Goal: Task Accomplishment & Management: Use online tool/utility

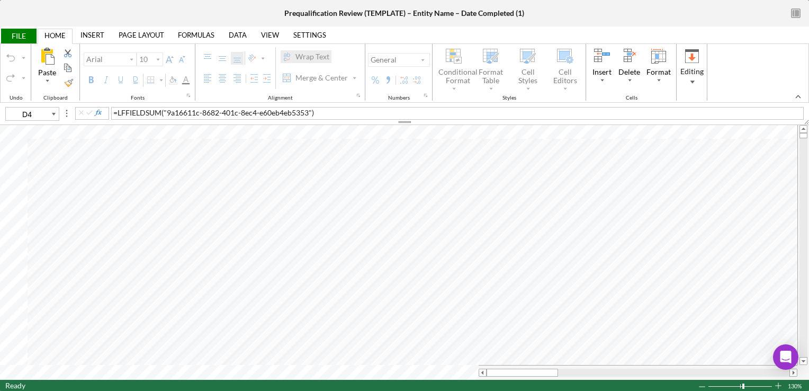
type input "11"
type input "B23"
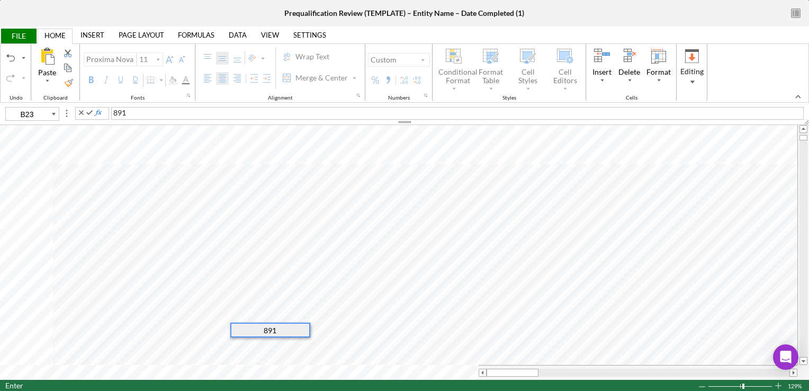
type input "B21"
type input "B4"
type input "D4"
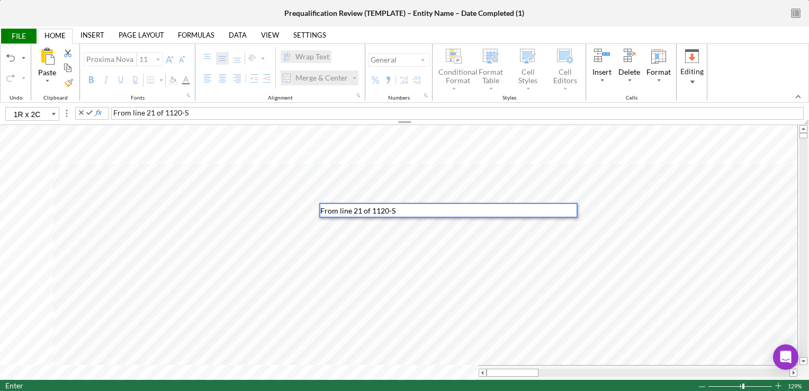
type input "D6"
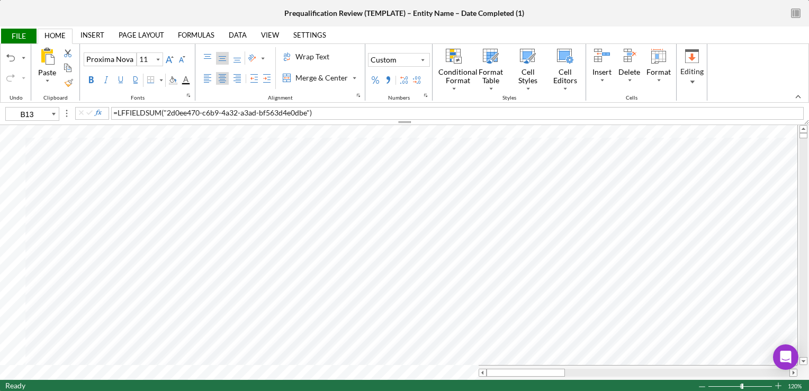
type input "B4"
type input "B5"
type input "B8"
click at [395, 228] on input "image" at bounding box center [394, 229] width 9 height 9
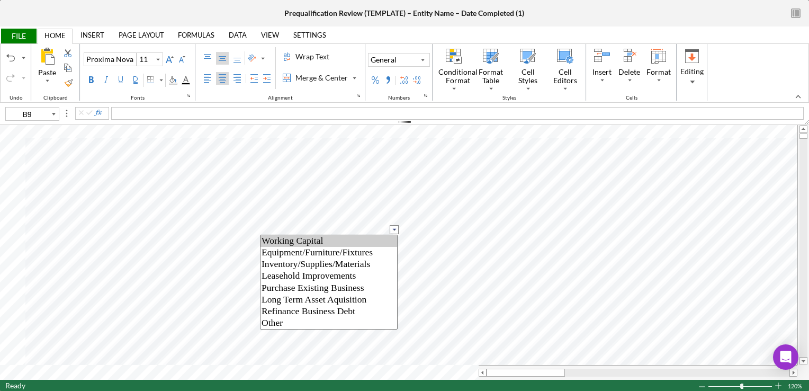
click at [283, 240] on option "Working Capital" at bounding box center [328, 241] width 137 height 12
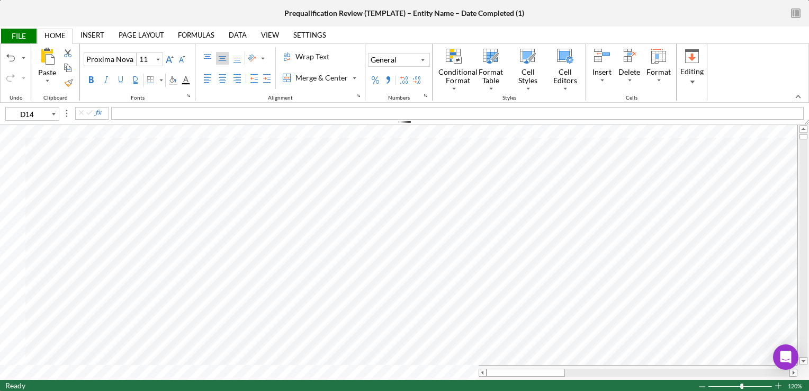
type input "D13"
type input "B15"
type input "B16"
type input "B17"
type input "B14"
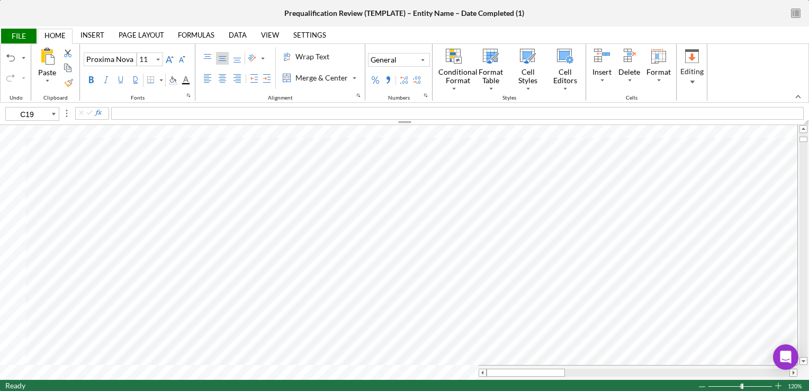
type input "B22"
type input "B23"
type input "B24"
type input "B25"
type input "B26"
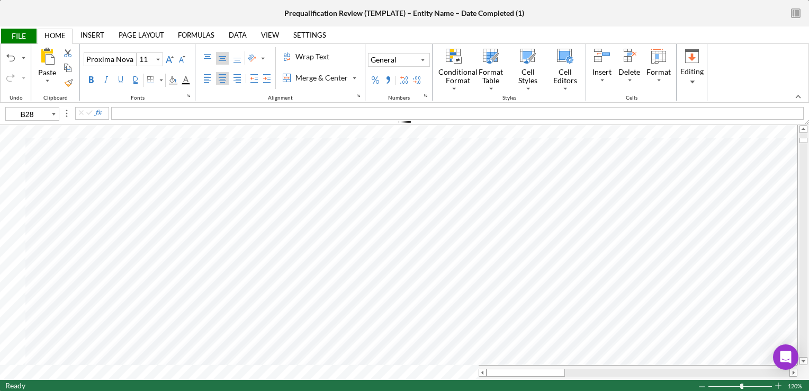
type input "B31"
type input "B32"
type input "B33"
type input "B34"
type input "D34"
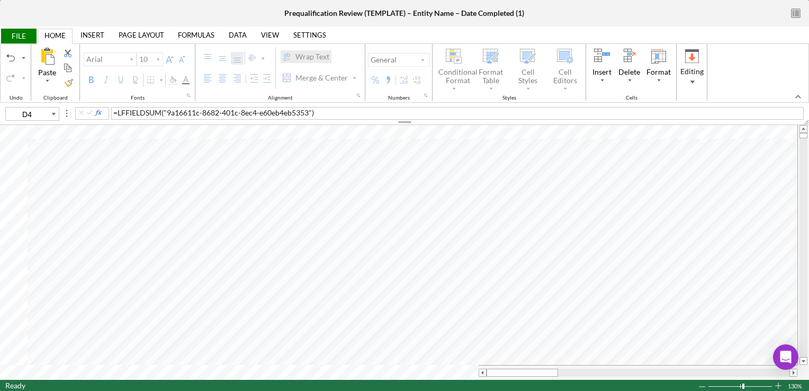
type input "11"
type input "D9"
click at [21, 31] on span "FILE" at bounding box center [18, 36] width 37 height 15
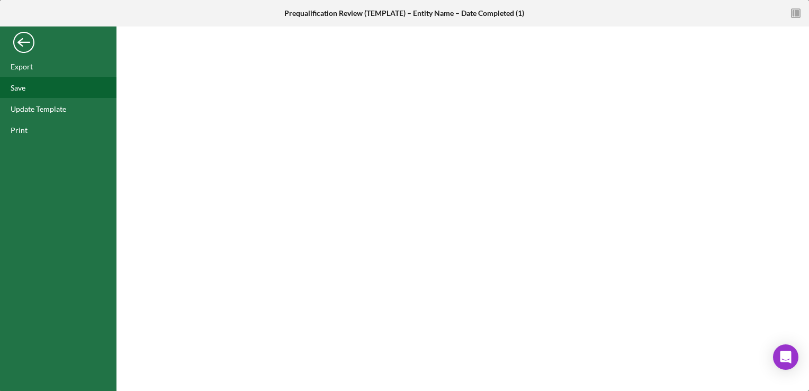
click at [15, 82] on div "Save" at bounding box center [58, 87] width 116 height 21
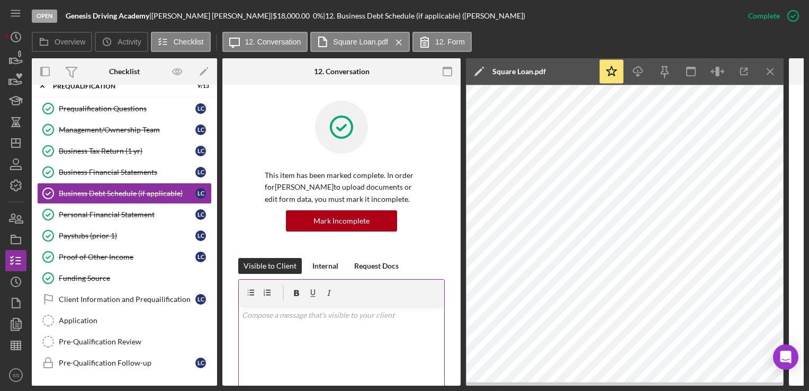
click at [285, 325] on div "v Color teal Color pink Remove color Add row above Add row below Add column bef…" at bounding box center [341, 352] width 205 height 93
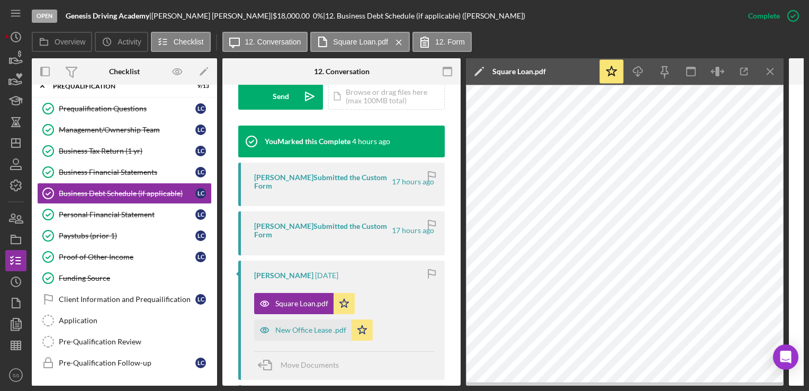
scroll to position [404, 0]
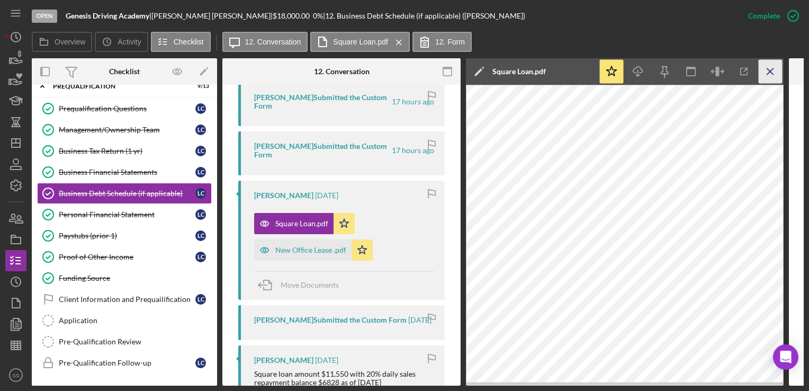
click at [765, 74] on icon "Icon/Menu Close" at bounding box center [771, 72] width 24 height 24
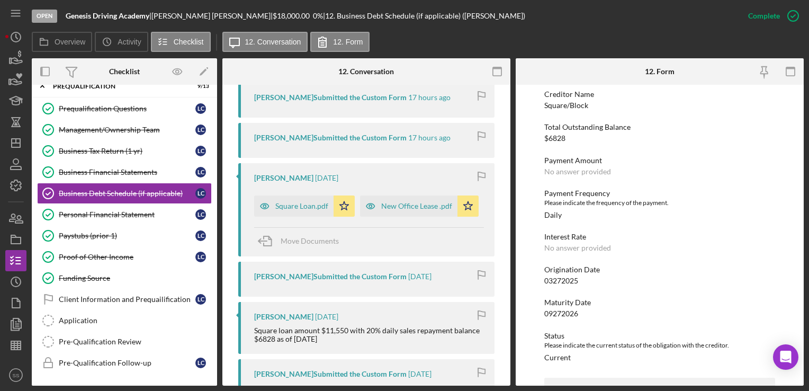
scroll to position [163, 0]
drag, startPoint x: 568, startPoint y: 137, endPoint x: 537, endPoint y: 142, distance: 30.6
click at [537, 142] on div "To edit this form you must mark this item incomplete Business Debt Questionaire…" at bounding box center [660, 235] width 288 height 301
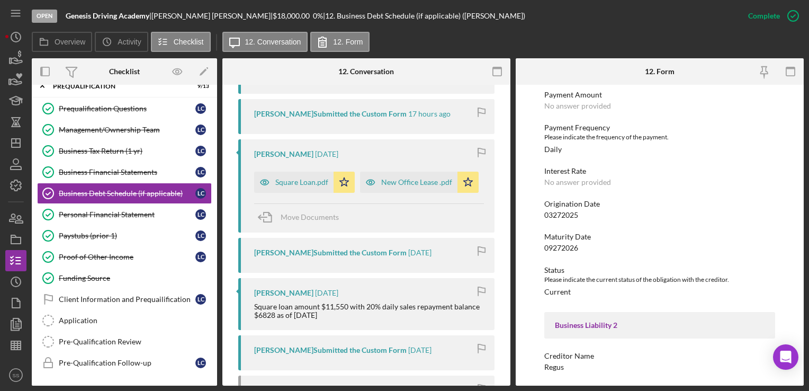
scroll to position [550, 0]
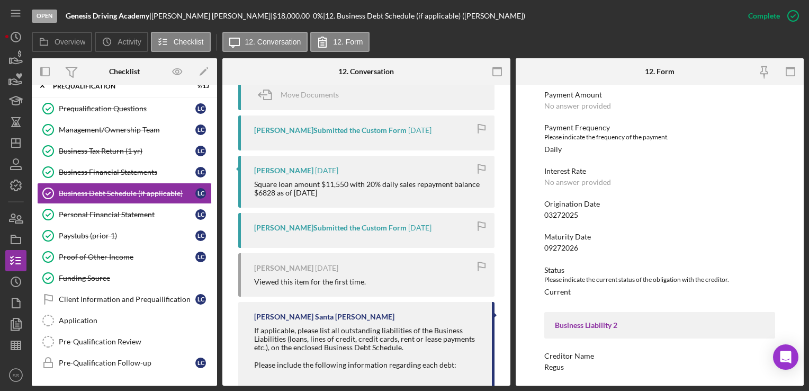
click at [339, 208] on div "LaTasha Copening 1 week ago Square loan amount $11,550 with 20% daily sales rep…" at bounding box center [366, 182] width 256 height 52
drag, startPoint x: 329, startPoint y: 216, endPoint x: 249, endPoint y: 214, distance: 80.0
click at [249, 208] on div "LaTasha Copening 1 week ago Square loan amount $11,550 with 20% daily sales rep…" at bounding box center [366, 182] width 256 height 52
copy div "Square loan amount $11,550 with 20% daily sales repayment balance $6828 as of 8…"
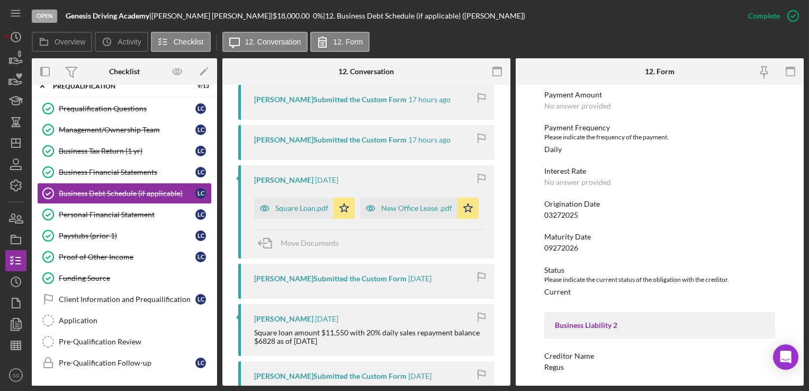
scroll to position [208, 0]
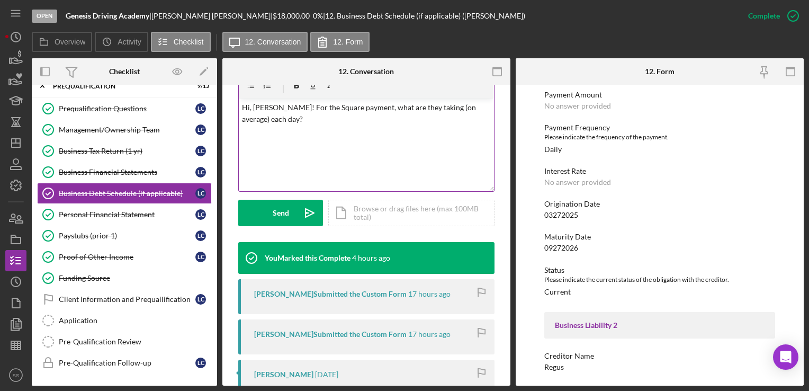
click at [304, 109] on p "Hi, LaTasha! For the Square payment, what are they taking (on average) each day?" at bounding box center [366, 114] width 249 height 24
click at [299, 122] on p "Hi, LaTasha! For the Square payment, what are they taking (on average) each day?" at bounding box center [366, 114] width 249 height 24
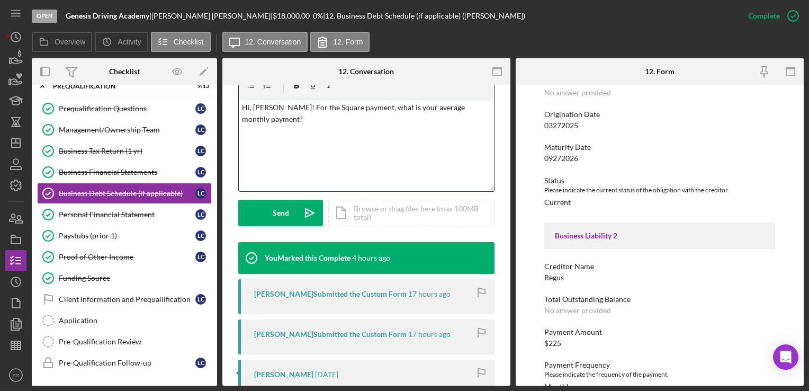
scroll to position [389, 0]
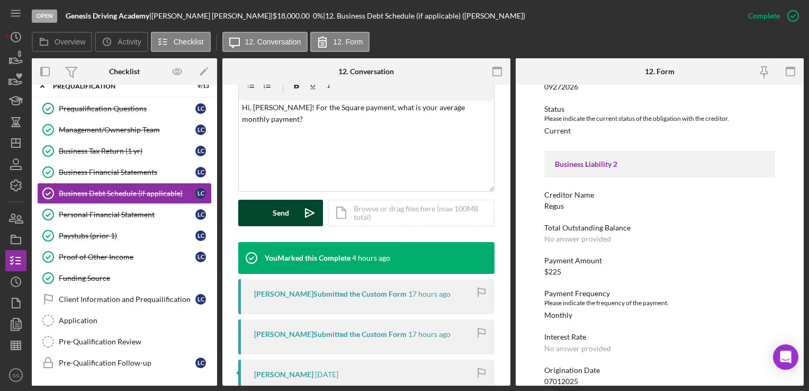
click at [268, 221] on button "Send Icon/icon-invite-send" at bounding box center [280, 213] width 85 height 26
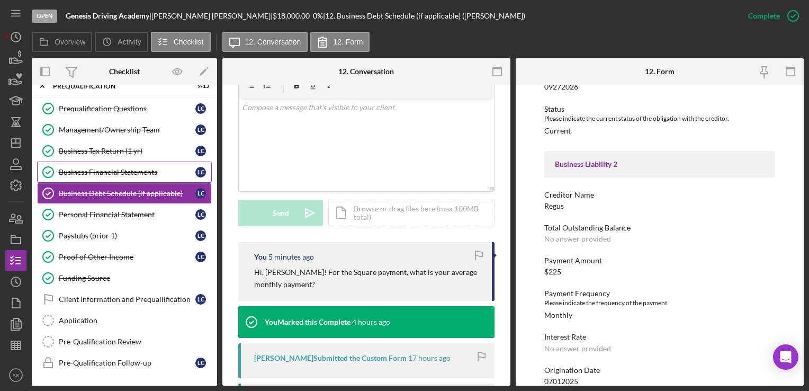
scroll to position [223, 0]
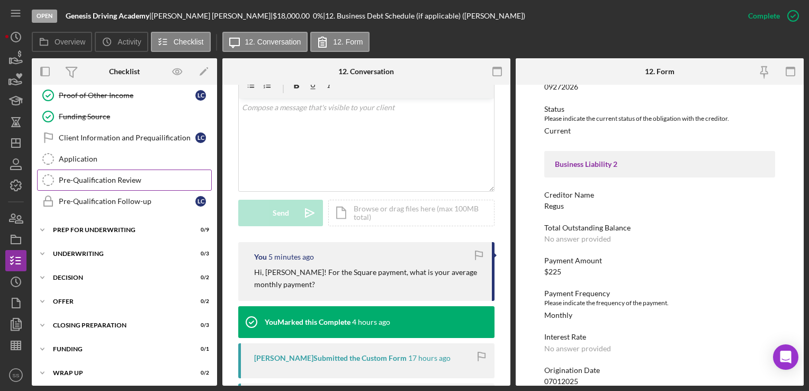
click at [132, 178] on div "Pre-Qualification Review" at bounding box center [135, 180] width 152 height 8
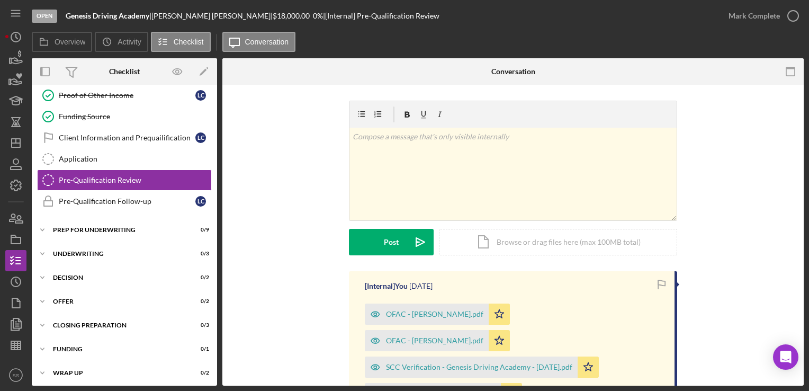
scroll to position [244, 0]
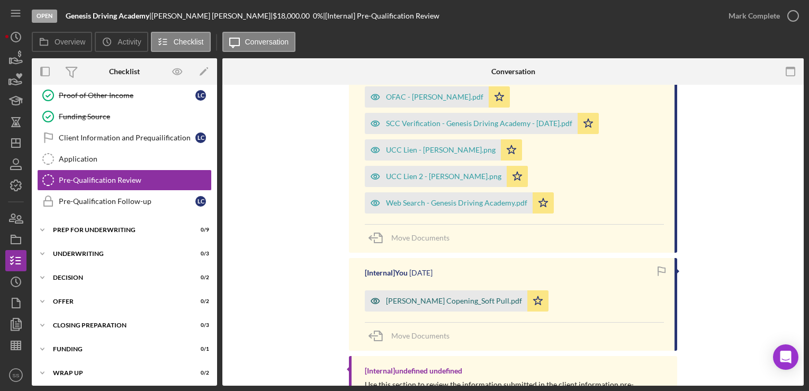
click at [427, 296] on div "LaTasha Copening_Soft Pull.pdf" at bounding box center [454, 300] width 136 height 8
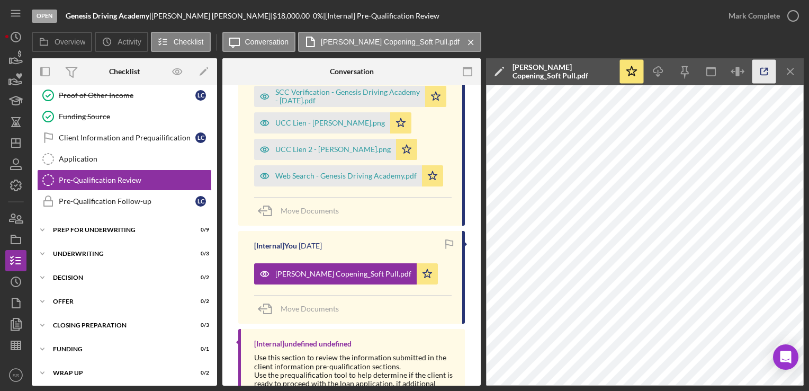
click at [762, 71] on icon "button" at bounding box center [764, 72] width 24 height 24
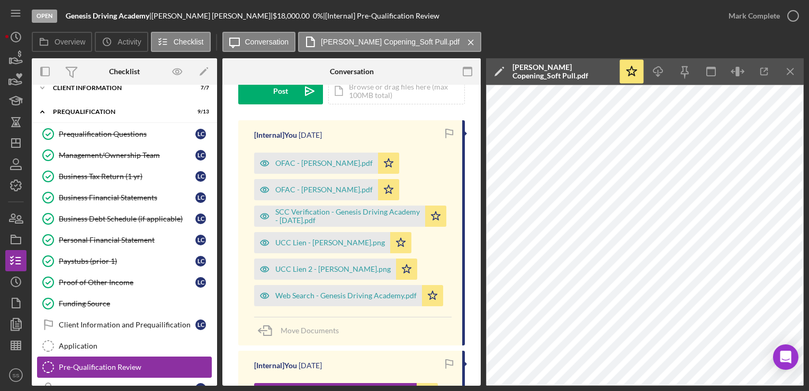
scroll to position [37, 0]
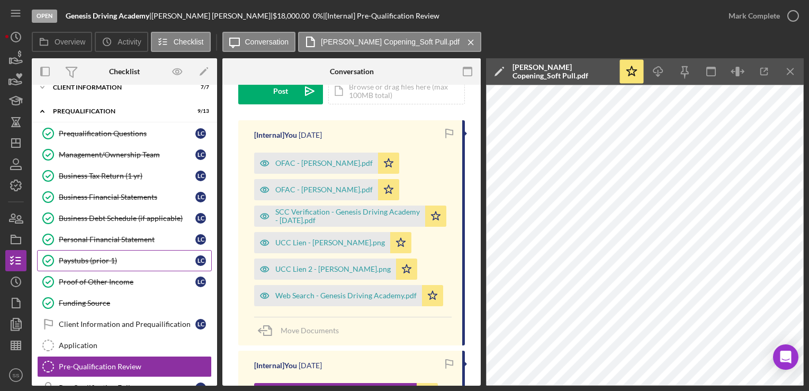
click at [78, 256] on div "Paystubs (prior 1)" at bounding box center [127, 260] width 137 height 8
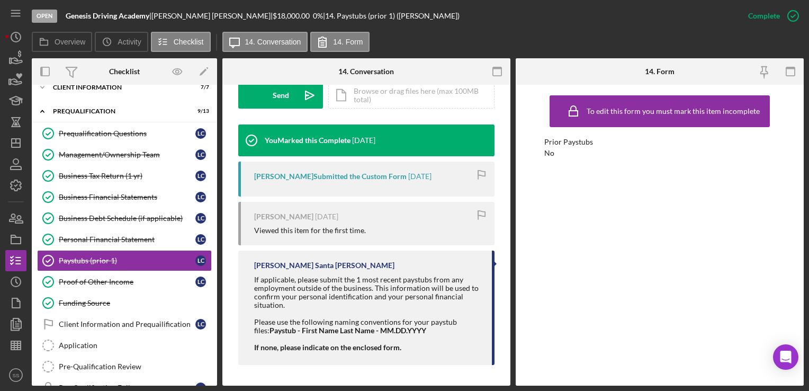
scroll to position [325, 0]
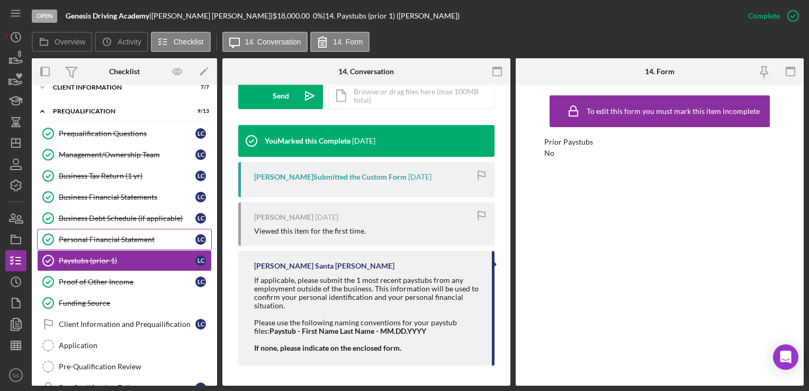
click at [74, 235] on div "Personal Financial Statement" at bounding box center [127, 239] width 137 height 8
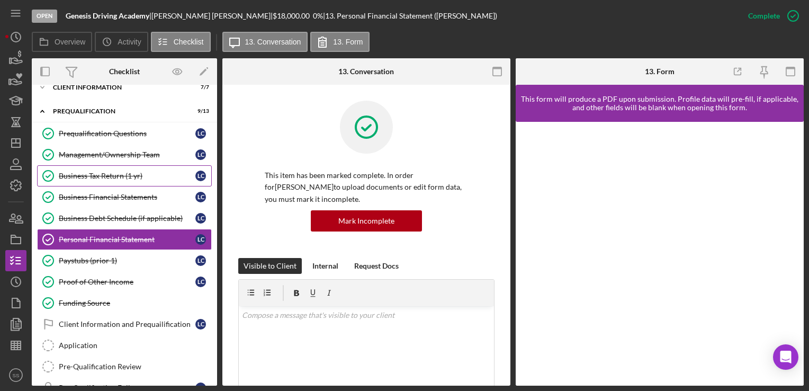
click at [104, 167] on link "Business Tax Return (1 yr) Business Tax Return (1 yr) L C" at bounding box center [124, 175] width 175 height 21
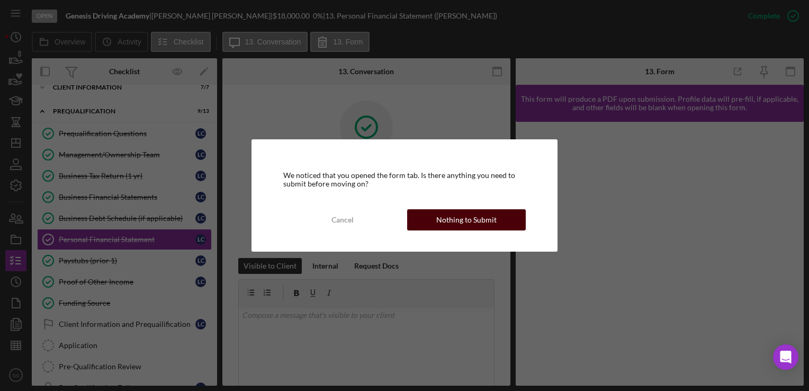
click at [438, 218] on div "Nothing to Submit" at bounding box center [466, 219] width 60 height 21
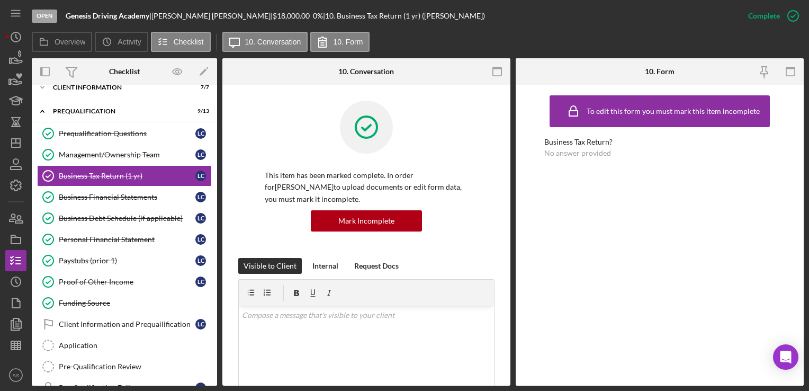
scroll to position [237, 0]
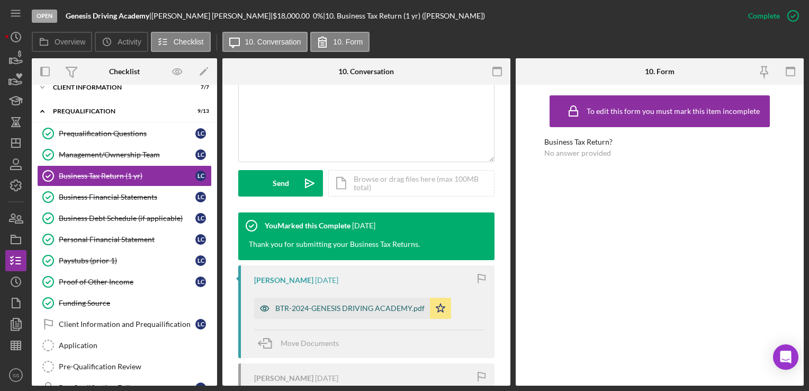
click at [375, 309] on div "BTR-2024-GENESIS DRIVING ACADEMY.pdf" at bounding box center [349, 308] width 149 height 8
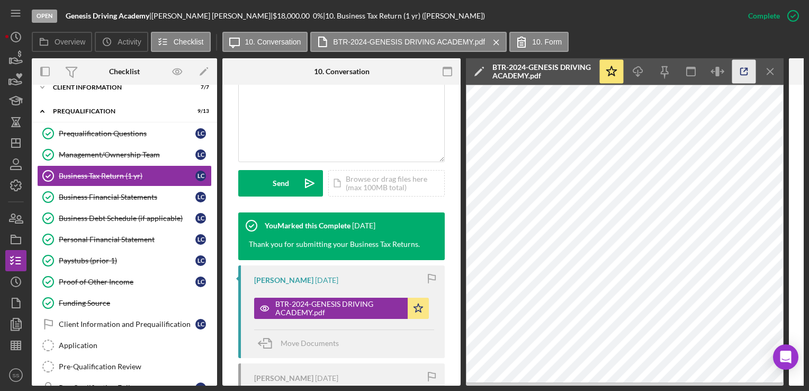
click at [743, 77] on icon "button" at bounding box center [744, 72] width 24 height 24
